Goal: Navigation & Orientation: Find specific page/section

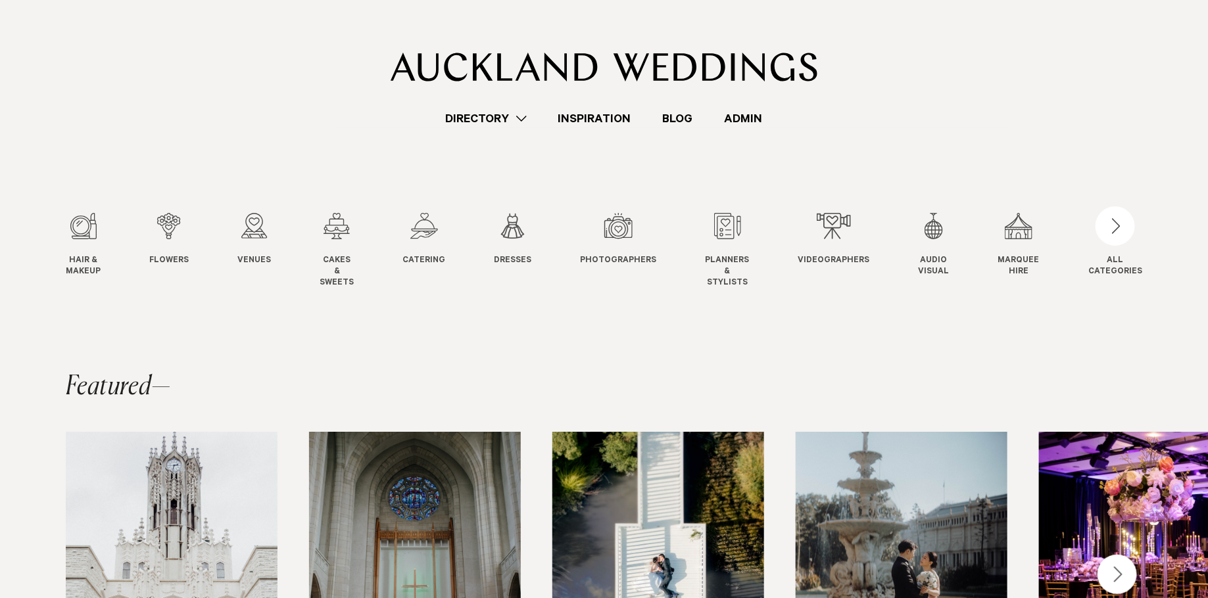
click at [735, 116] on link "Admin" at bounding box center [744, 119] width 70 height 18
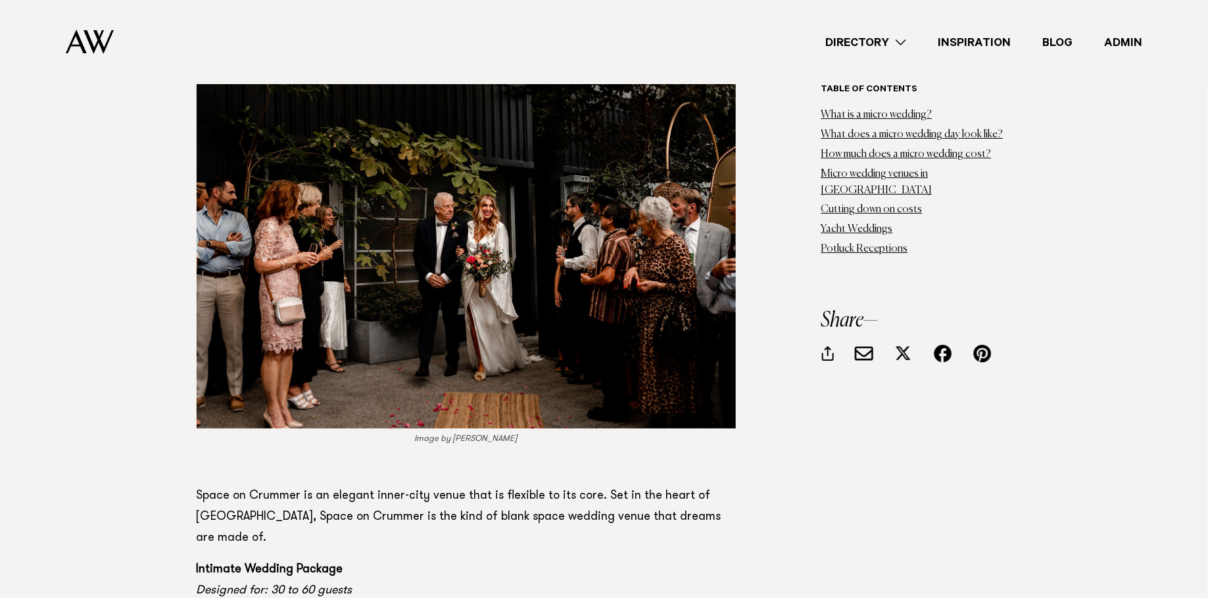
scroll to position [9356, 0]
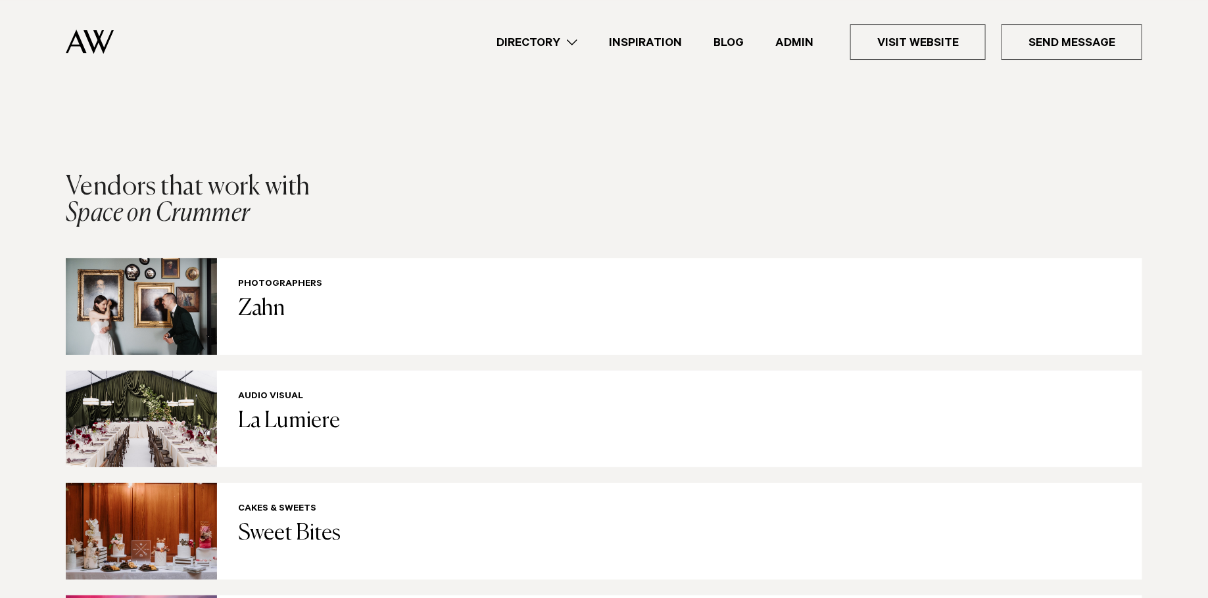
scroll to position [2416, 0]
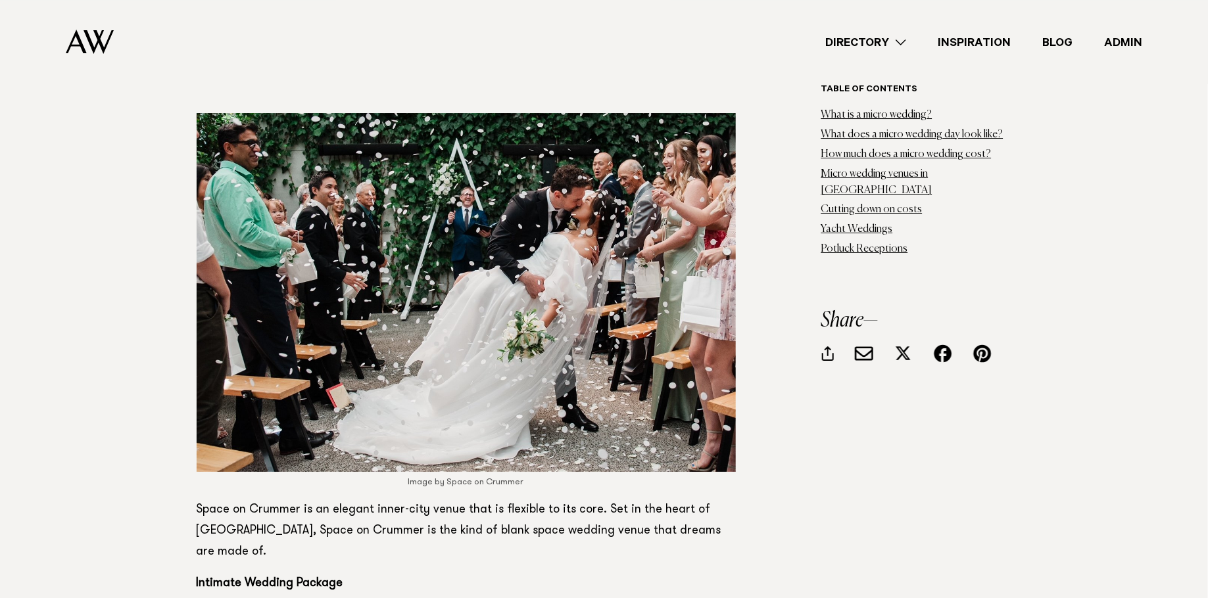
scroll to position [9516, 0]
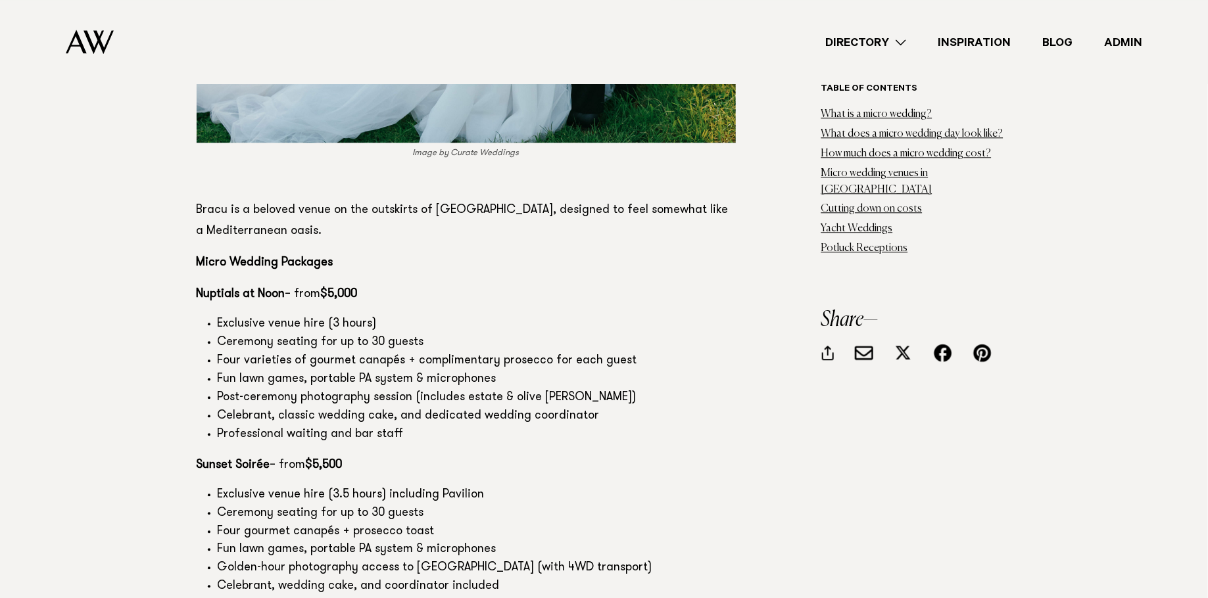
scroll to position [8615, 0]
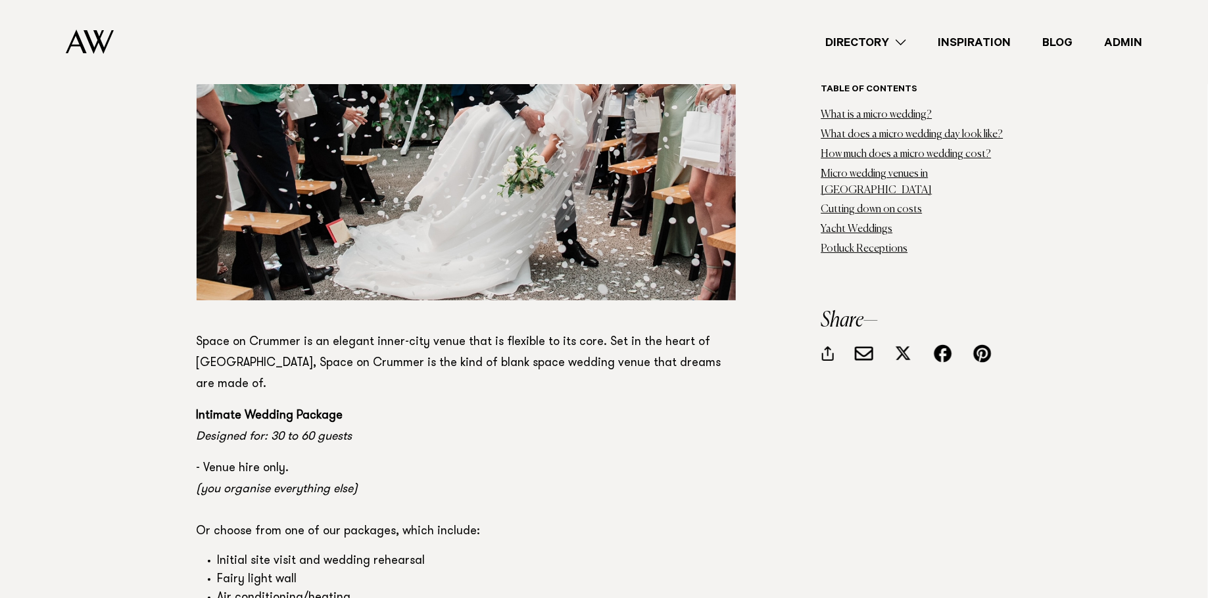
scroll to position [9619, 0]
